Goal: Task Accomplishment & Management: Complete application form

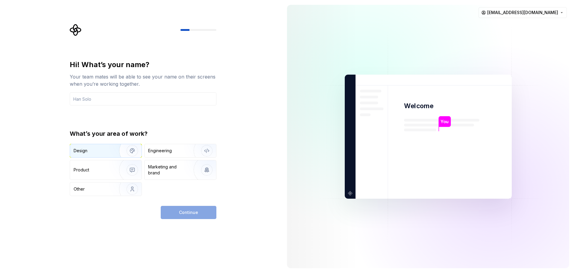
click at [102, 149] on div "Design" at bounding box center [93, 151] width 38 height 6
click at [194, 212] on div "Continue" at bounding box center [189, 212] width 56 height 13
click at [158, 153] on div "Engineering" at bounding box center [160, 151] width 24 height 6
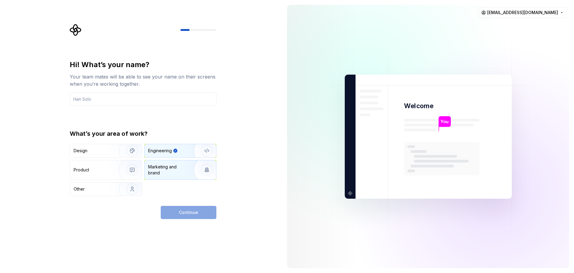
click at [154, 166] on div "Marketing and brand" at bounding box center [168, 170] width 40 height 12
click at [116, 152] on img "button" at bounding box center [128, 151] width 38 height 40
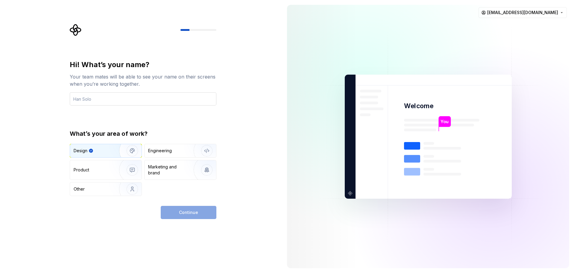
click at [133, 103] on input "text" at bounding box center [143, 98] width 147 height 13
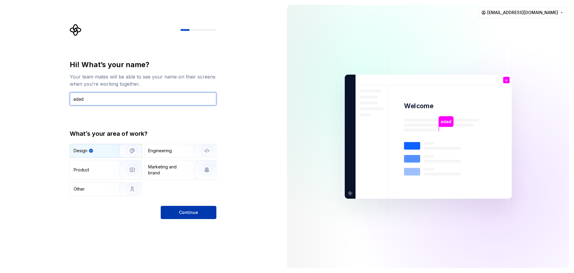
type input "adad"
click at [186, 213] on span "Continue" at bounding box center [188, 212] width 19 height 6
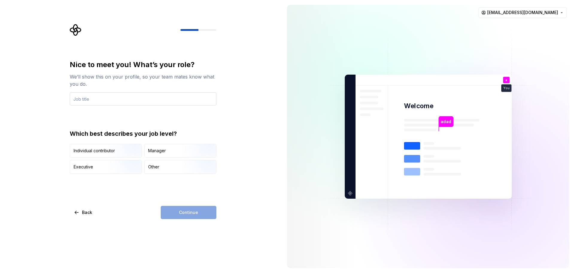
click at [109, 99] on input "text" at bounding box center [143, 98] width 147 height 13
click at [151, 152] on div "Manager" at bounding box center [157, 151] width 18 height 6
click at [181, 213] on div "Continue" at bounding box center [189, 212] width 56 height 13
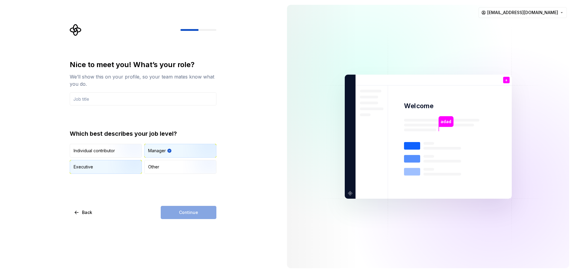
click at [128, 163] on img "button" at bounding box center [127, 174] width 38 height 40
click at [159, 148] on div "Manager" at bounding box center [157, 151] width 18 height 6
click at [116, 100] on input "text" at bounding box center [143, 98] width 147 height 13
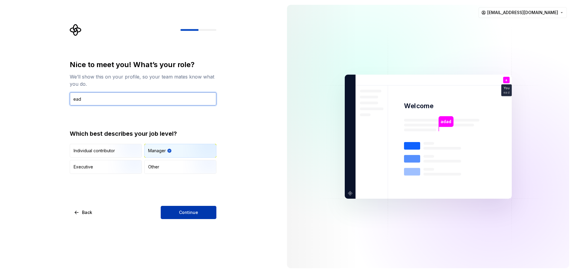
type input "ead"
click at [193, 218] on button "Continue" at bounding box center [189, 212] width 56 height 13
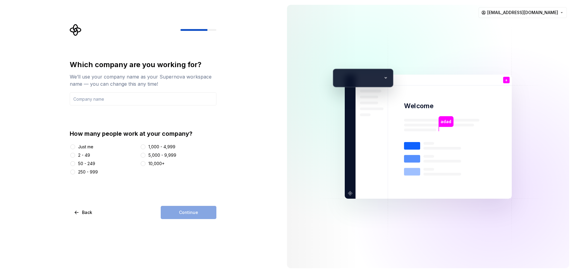
click at [81, 153] on div "2 - 49" at bounding box center [84, 155] width 12 height 6
click at [75, 153] on button "2 - 49" at bounding box center [72, 155] width 5 height 5
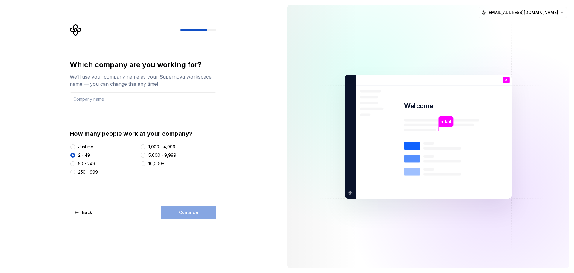
click at [85, 165] on div "50 - 249" at bounding box center [86, 164] width 17 height 6
click at [75, 165] on button "50 - 249" at bounding box center [72, 163] width 5 height 5
click at [79, 148] on div "Just me" at bounding box center [85, 147] width 15 height 6
click at [75, 148] on button "Just me" at bounding box center [72, 146] width 5 height 5
click at [202, 216] on div "Continue" at bounding box center [189, 212] width 56 height 13
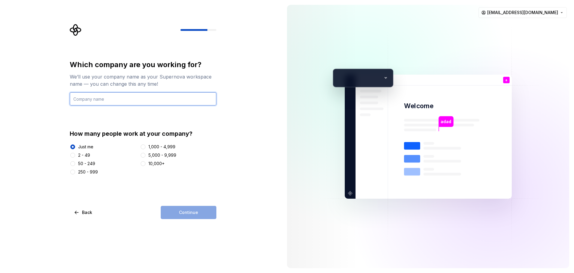
click at [131, 99] on input "text" at bounding box center [143, 98] width 147 height 13
type input "adad"
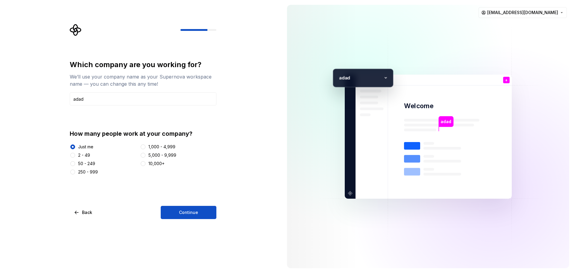
click at [185, 203] on div "Which company are you working for? We’ll use your company name as your Supernov…" at bounding box center [143, 139] width 147 height 159
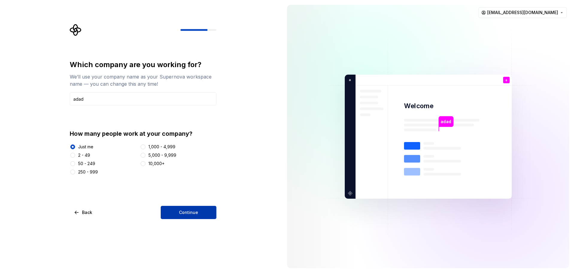
click at [184, 213] on span "Continue" at bounding box center [188, 212] width 19 height 6
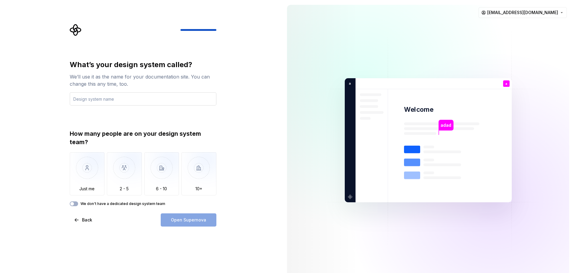
click at [130, 102] on input "text" at bounding box center [143, 98] width 147 height 13
type input "cad"
click at [98, 180] on img "button" at bounding box center [87, 172] width 35 height 40
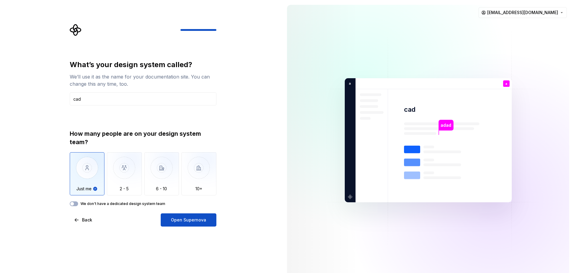
click at [78, 208] on div "What’s your design system called? We’ll use it as the name for your documentati…" at bounding box center [143, 143] width 147 height 166
click at [82, 202] on label "We don't have a dedicated design system team" at bounding box center [123, 203] width 85 height 5
click at [78, 202] on button "We don't have a dedicated design system team" at bounding box center [74, 203] width 8 height 5
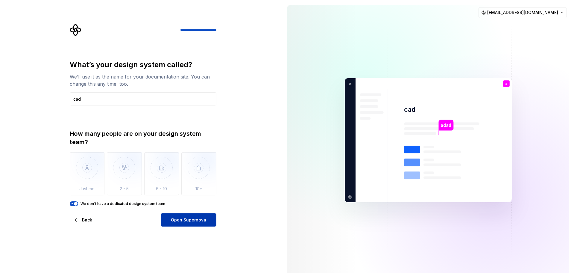
click at [178, 217] on span "Open Supernova" at bounding box center [188, 220] width 35 height 6
click at [123, 231] on div "What’s your design system called? We’ll use it as the name for your documentati…" at bounding box center [141, 140] width 282 height 280
click at [118, 229] on div "What’s your design system called? We’ll use it as the name for your documentati…" at bounding box center [141, 140] width 282 height 280
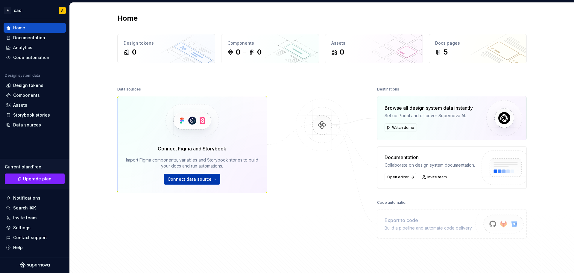
click at [211, 180] on button "Connect data source" at bounding box center [192, 179] width 57 height 11
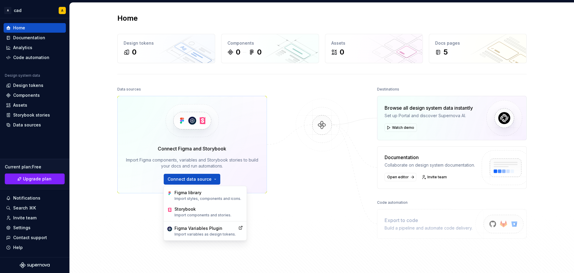
click at [114, 114] on div "Home Design tokens 0 Components 0 0 Assets 0 Docs pages 5 Data sources Connect …" at bounding box center [322, 143] width 431 height 281
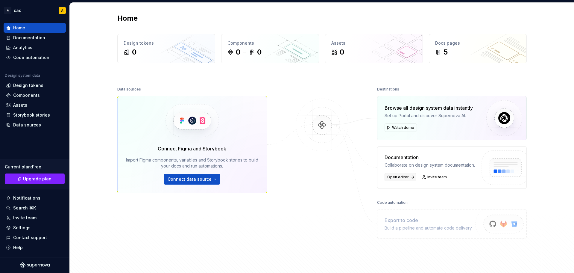
click at [389, 177] on span "Open editor" at bounding box center [398, 177] width 22 height 5
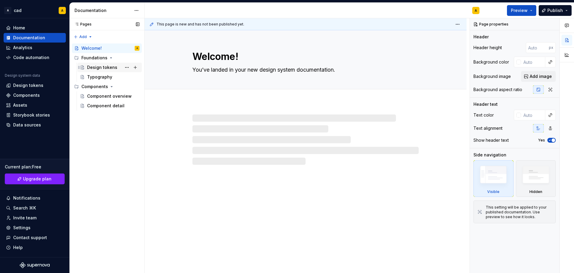
click at [94, 64] on div "Design tokens" at bounding box center [113, 67] width 52 height 8
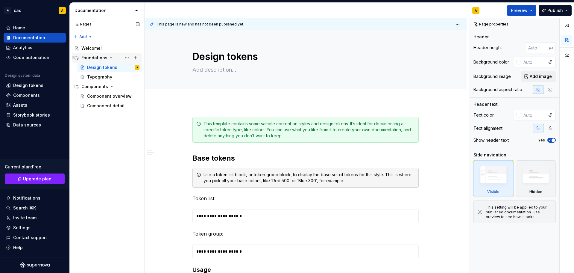
click at [93, 56] on div "Foundations" at bounding box center [94, 58] width 26 height 6
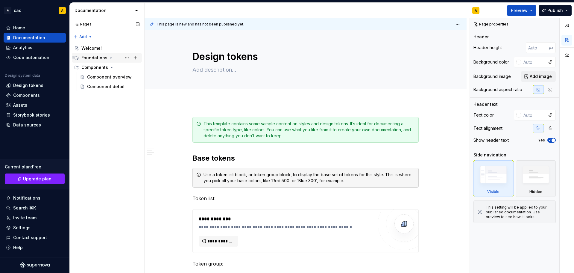
click at [88, 60] on div "Foundations" at bounding box center [94, 58] width 26 height 6
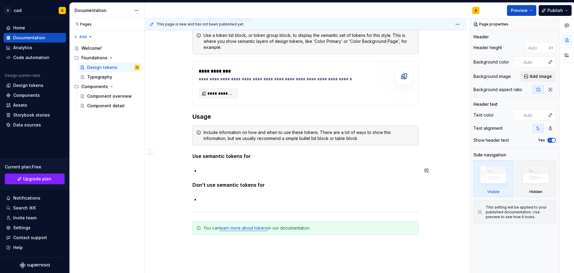
scroll to position [449, 0]
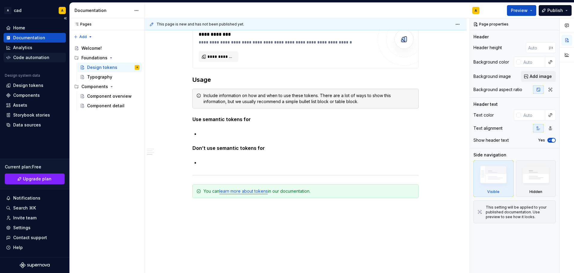
click at [17, 58] on div "Code automation" at bounding box center [31, 58] width 36 height 6
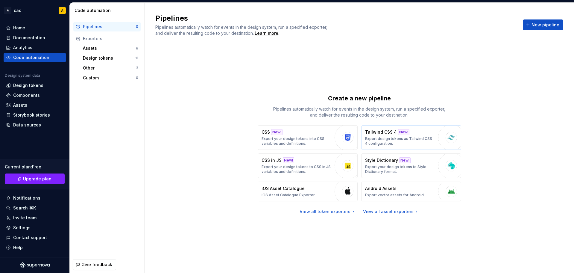
click at [378, 133] on p "Tailwind CSS 4" at bounding box center [381, 132] width 32 height 6
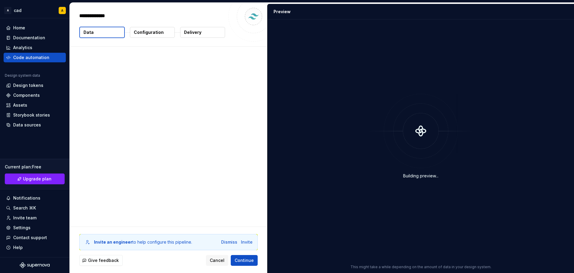
type textarea "*"
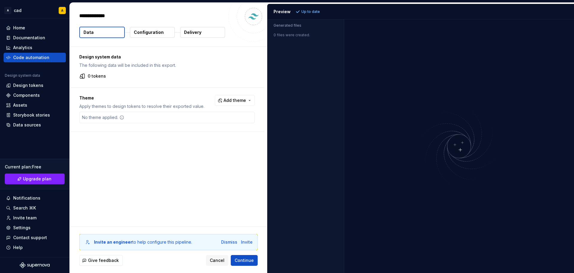
click at [324, 43] on div "Generated files 0 files were created." at bounding box center [306, 145] width 77 height 253
click at [143, 31] on p "Configuration" at bounding box center [149, 32] width 30 height 6
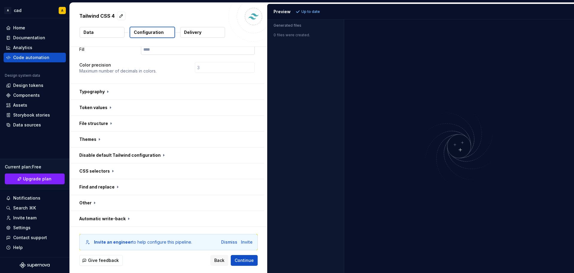
scroll to position [177, 0]
click at [110, 172] on button "button" at bounding box center [167, 171] width 195 height 16
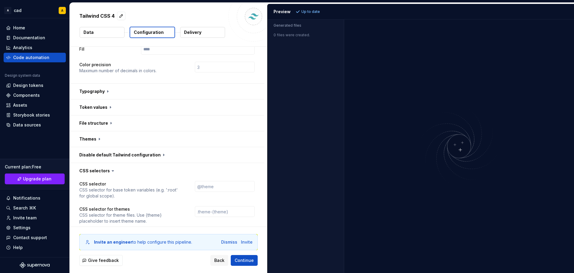
click at [111, 172] on icon at bounding box center [113, 171] width 6 height 6
click at [102, 170] on button "button" at bounding box center [167, 171] width 195 height 16
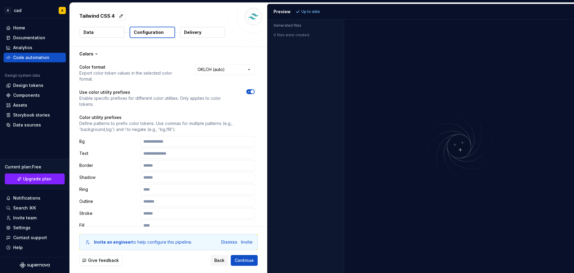
scroll to position [0, 0]
click at [112, 33] on button "Data" at bounding box center [102, 32] width 45 height 11
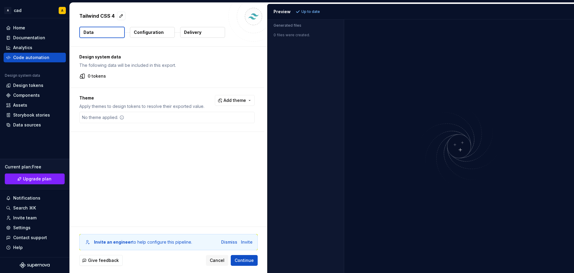
click at [217, 31] on button "Delivery" at bounding box center [202, 32] width 45 height 11
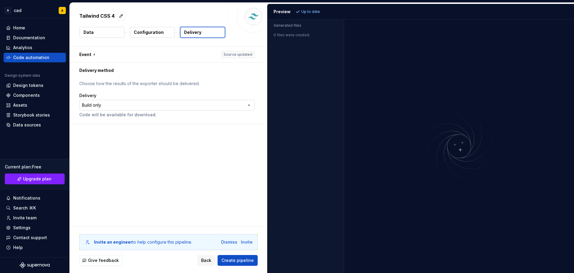
click at [99, 104] on html "**********" at bounding box center [287, 136] width 574 height 273
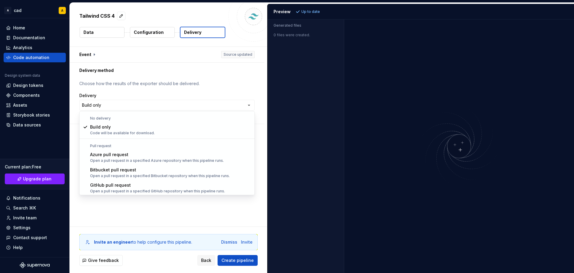
click at [99, 104] on html "**********" at bounding box center [287, 136] width 574 height 273
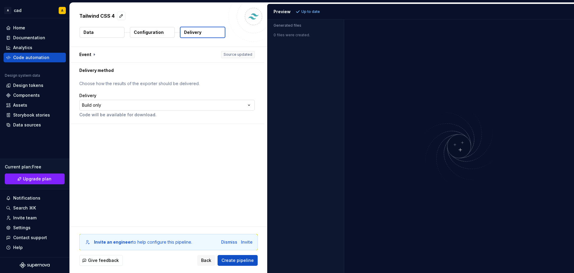
click at [96, 107] on html "**********" at bounding box center [287, 136] width 574 height 273
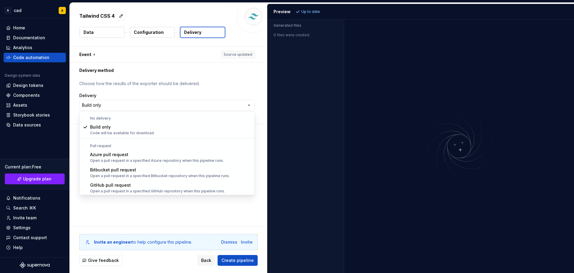
click at [105, 103] on html "**********" at bounding box center [287, 136] width 574 height 273
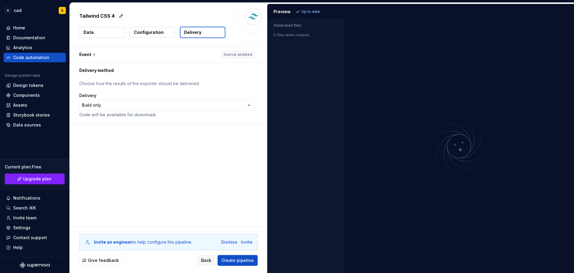
click at [100, 31] on button "Data" at bounding box center [102, 32] width 45 height 11
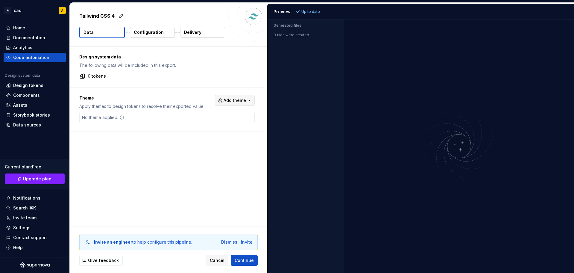
click at [232, 101] on span "Add theme" at bounding box center [235, 100] width 22 height 6
click at [217, 125] on div "Dark" at bounding box center [222, 124] width 57 height 6
click at [309, 12] on html "A cad A Home Documentation Analytics Code automation Design system data Design …" at bounding box center [287, 136] width 574 height 273
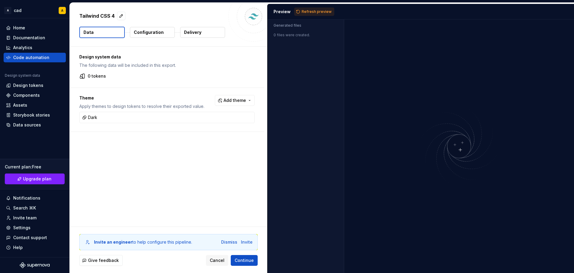
click at [309, 12] on span "Refresh preview" at bounding box center [317, 11] width 30 height 5
click at [166, 34] on button "Configuration" at bounding box center [152, 32] width 45 height 11
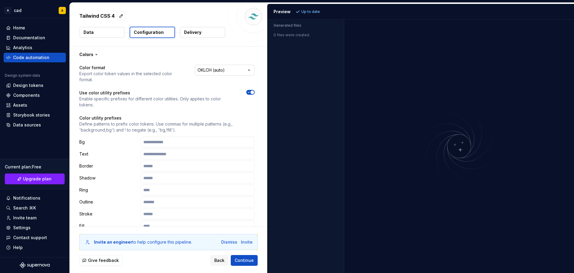
click at [201, 73] on html "**********" at bounding box center [287, 136] width 574 height 273
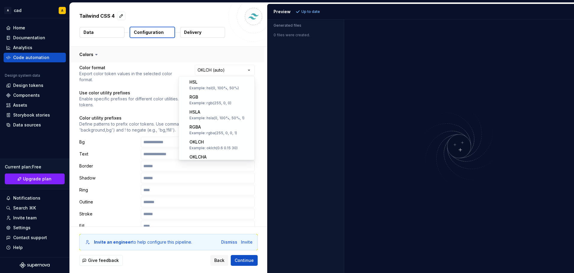
click at [200, 60] on html "**********" at bounding box center [287, 136] width 574 height 273
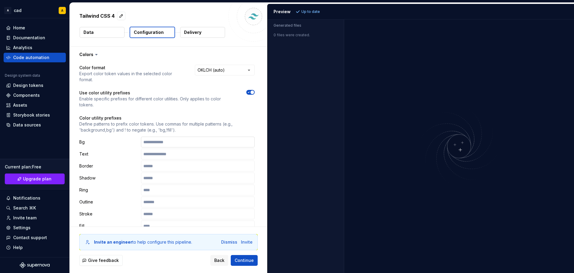
click at [185, 144] on input "text" at bounding box center [198, 142] width 114 height 11
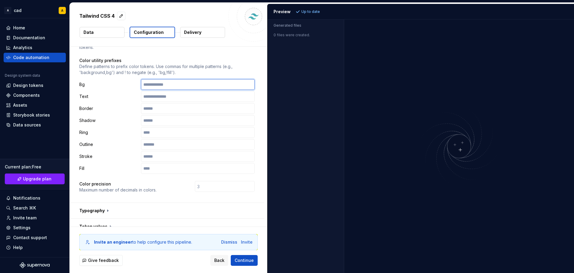
scroll to position [90, 0]
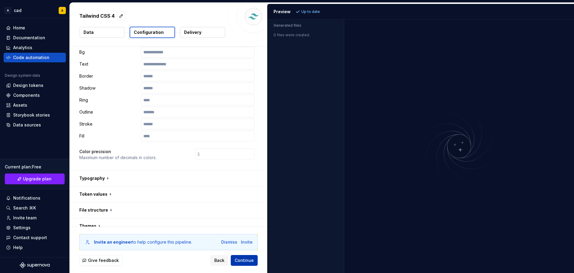
click at [241, 258] on span "Continue" at bounding box center [244, 260] width 19 height 6
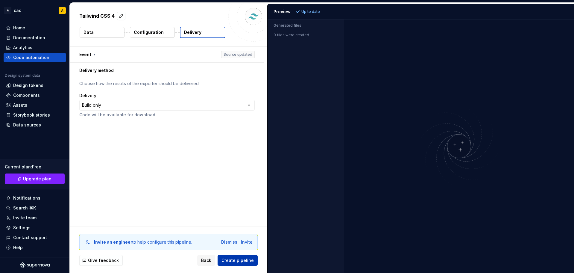
click at [241, 258] on span "Create pipeline" at bounding box center [238, 260] width 32 height 6
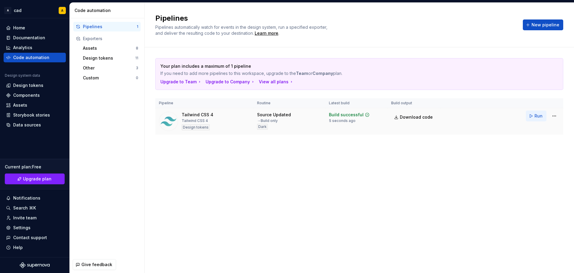
click at [531, 115] on button "Run" at bounding box center [536, 115] width 21 height 11
click at [557, 115] on html "A cad A Home Documentation Analytics Code automation Design system data Design …" at bounding box center [287, 136] width 574 height 273
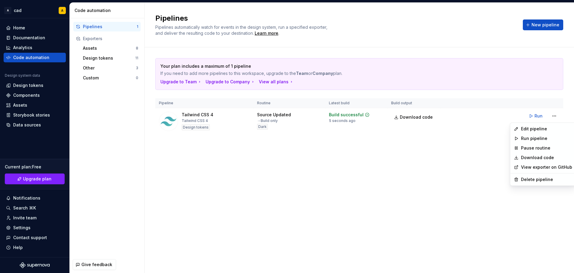
click at [411, 157] on html "A cad A Home Documentation Analytics Code automation Design system data Design …" at bounding box center [287, 136] width 574 height 273
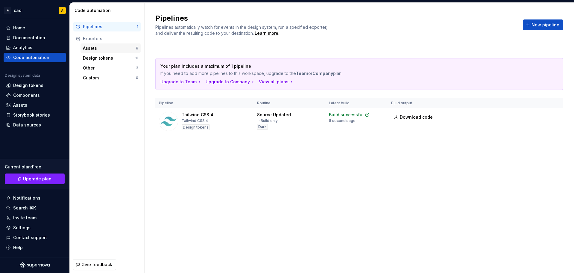
click at [90, 45] on div "Assets 8" at bounding box center [111, 48] width 60 height 10
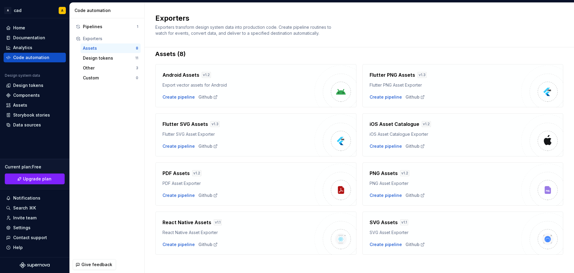
scroll to position [13, 0]
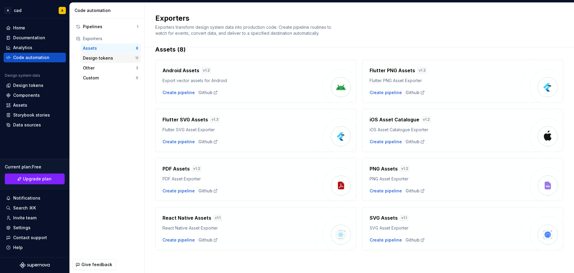
click at [122, 59] on div "Design tokens" at bounding box center [109, 58] width 52 height 6
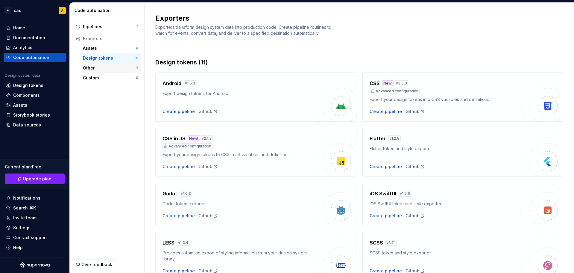
click at [119, 66] on div "Other" at bounding box center [109, 68] width 53 height 6
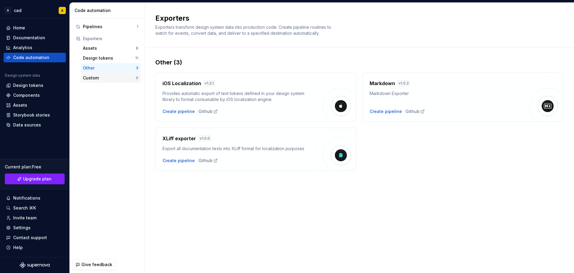
click at [119, 75] on div "Custom" at bounding box center [109, 78] width 53 height 6
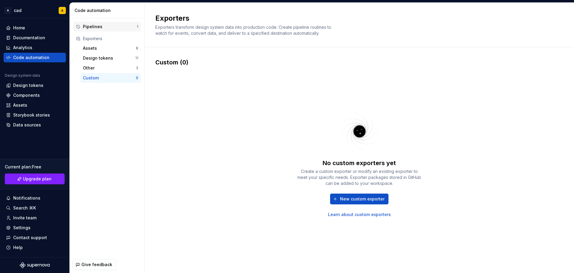
click at [103, 29] on div "Pipelines" at bounding box center [110, 27] width 54 height 6
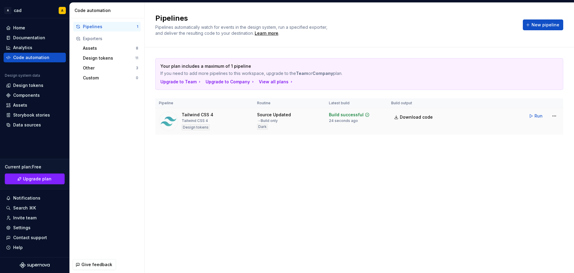
click at [188, 112] on div "Tailwind CSS 4" at bounding box center [198, 115] width 32 height 6
click at [170, 121] on img at bounding box center [168, 121] width 19 height 19
click at [33, 28] on div "Home" at bounding box center [34, 28] width 57 height 6
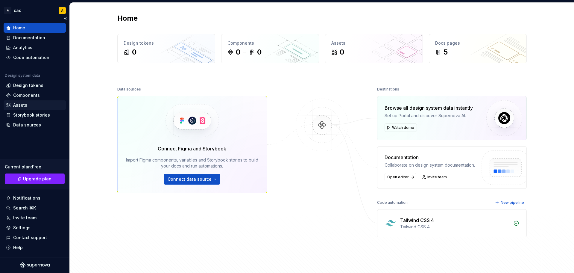
click at [28, 103] on div "Assets" at bounding box center [34, 105] width 57 height 6
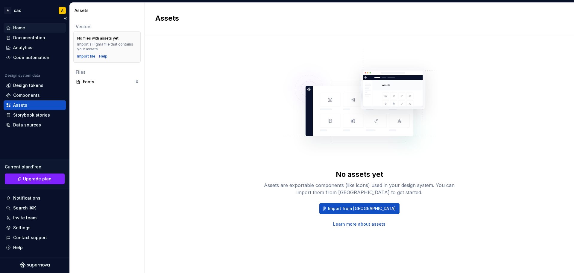
click at [34, 30] on div "Home" at bounding box center [34, 28] width 57 height 6
